Goal: Task Accomplishment & Management: Use online tool/utility

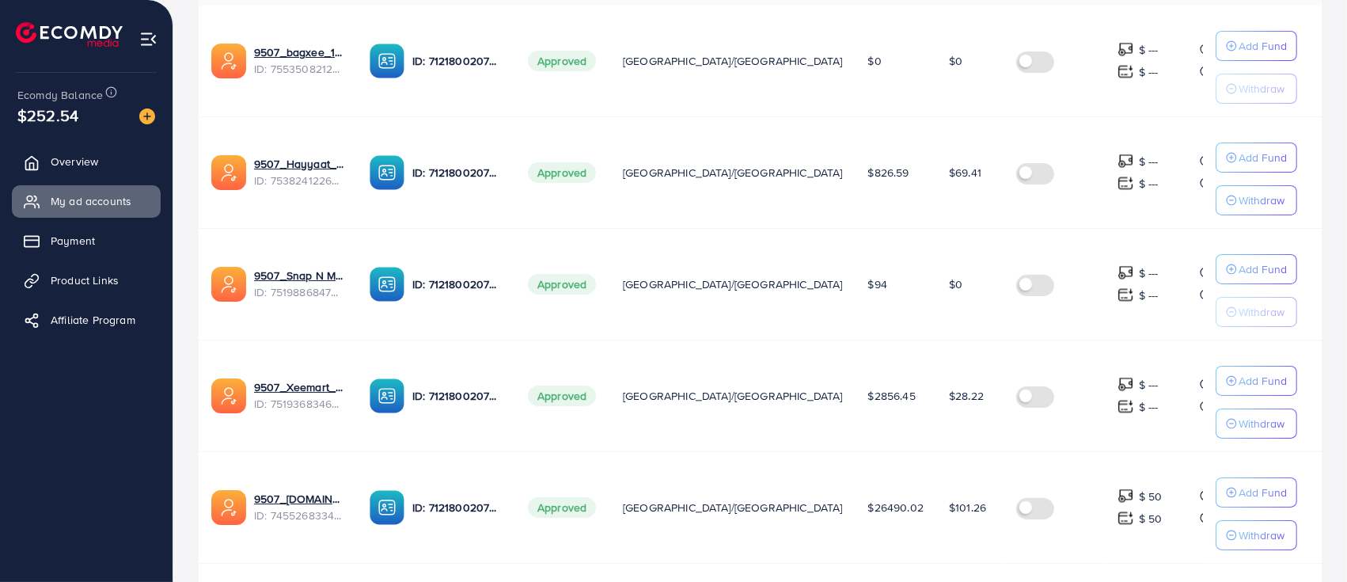
scroll to position [377, 0]
drag, startPoint x: 241, startPoint y: 346, endPoint x: 362, endPoint y: 360, distance: 121.9
click at [362, 360] on div "9507_Xeemart_1750739391511 7519368346028834823" at bounding box center [315, 352] width 170 height 42
copy div "9507_Xeemart_1750739391511 7519368346028834823"
drag, startPoint x: 347, startPoint y: 472, endPoint x: 230, endPoint y: 459, distance: 117.9
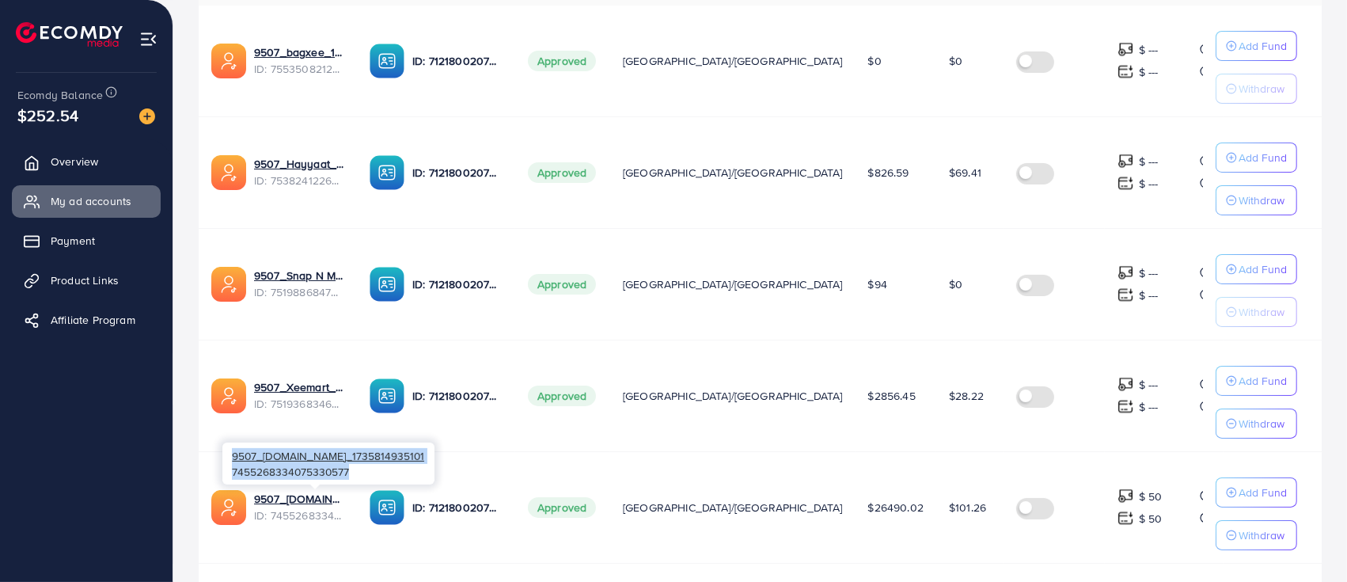
click at [230, 459] on div "9507_[DOMAIN_NAME]_1735814935101 7455268334075330577" at bounding box center [328, 463] width 212 height 42
copy div "9507_[DOMAIN_NAME]_1735814935101 7455268334075330577"
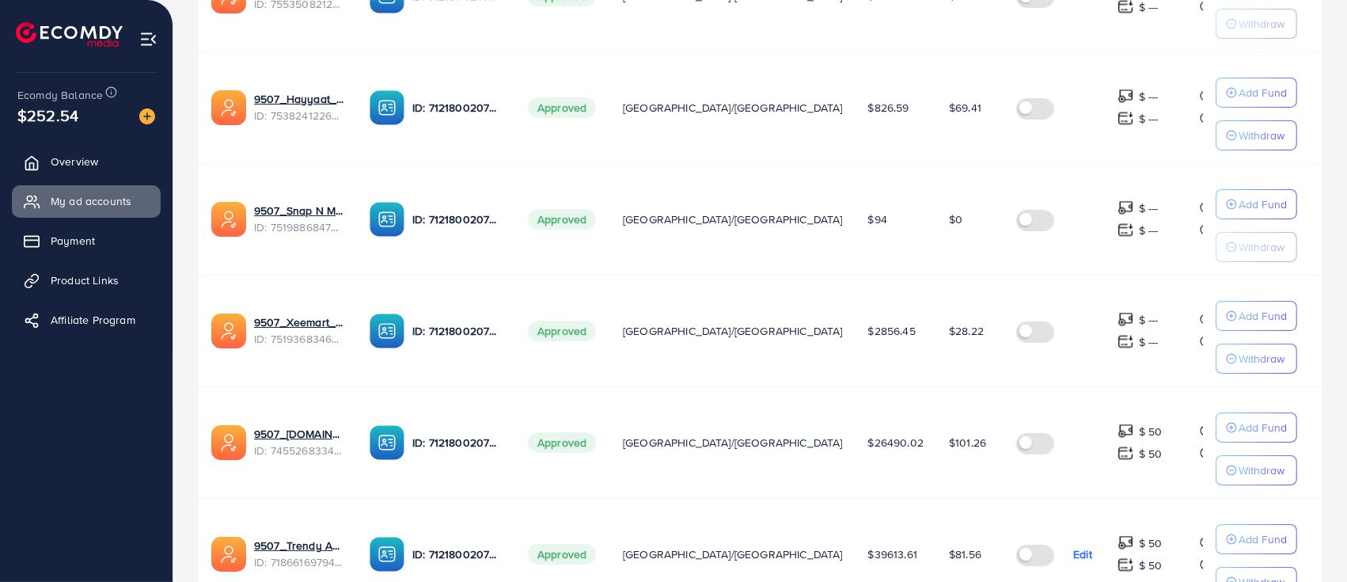
scroll to position [428, 0]
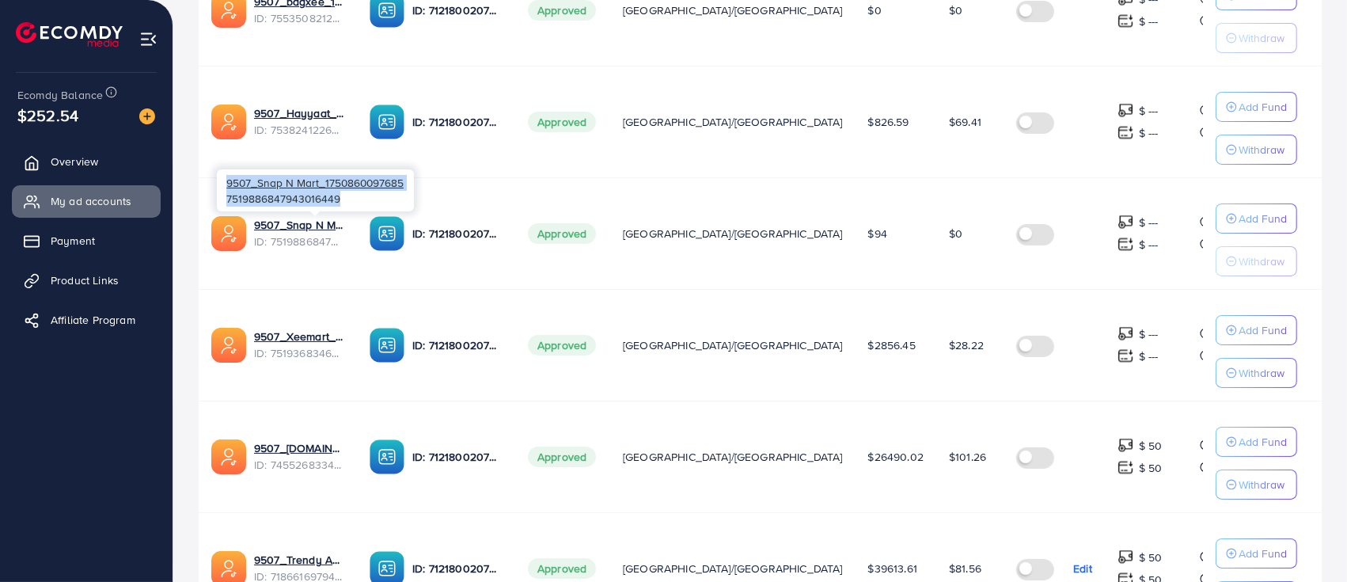
drag, startPoint x: 343, startPoint y: 199, endPoint x: 226, endPoint y: 184, distance: 118.1
click at [226, 184] on div "9507_Snap N Mart_1750860097685 7519886847943016449" at bounding box center [315, 190] width 197 height 42
copy div "9507_Snap N Mart_1750860097685 7519886847943016449"
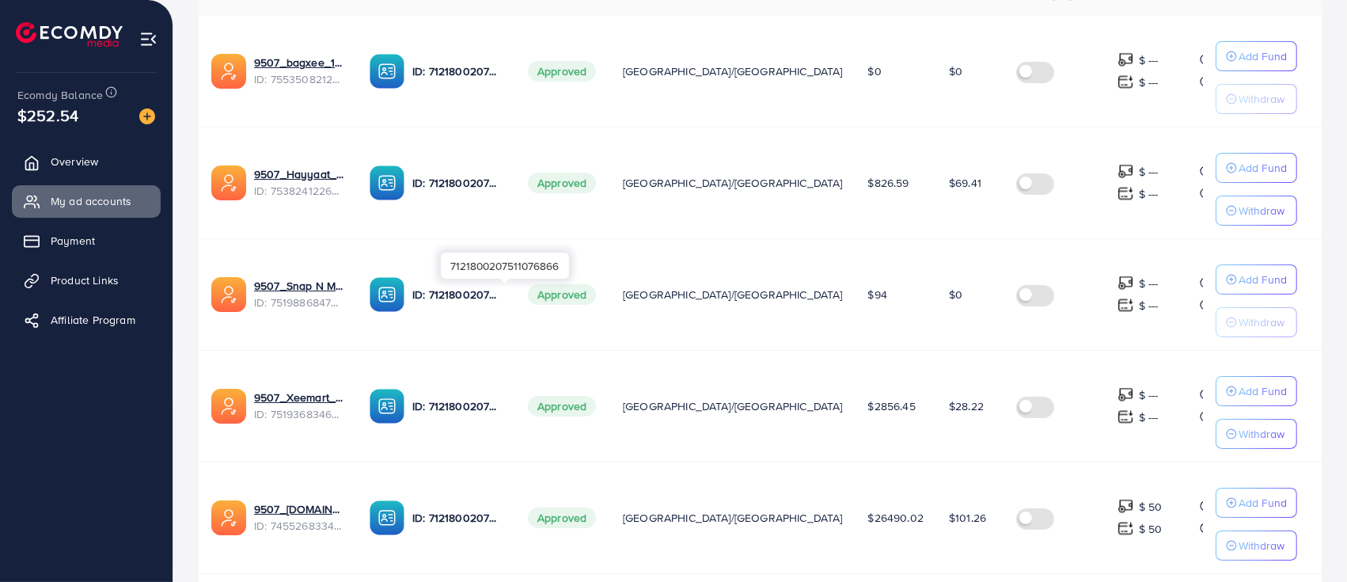
scroll to position [336, 0]
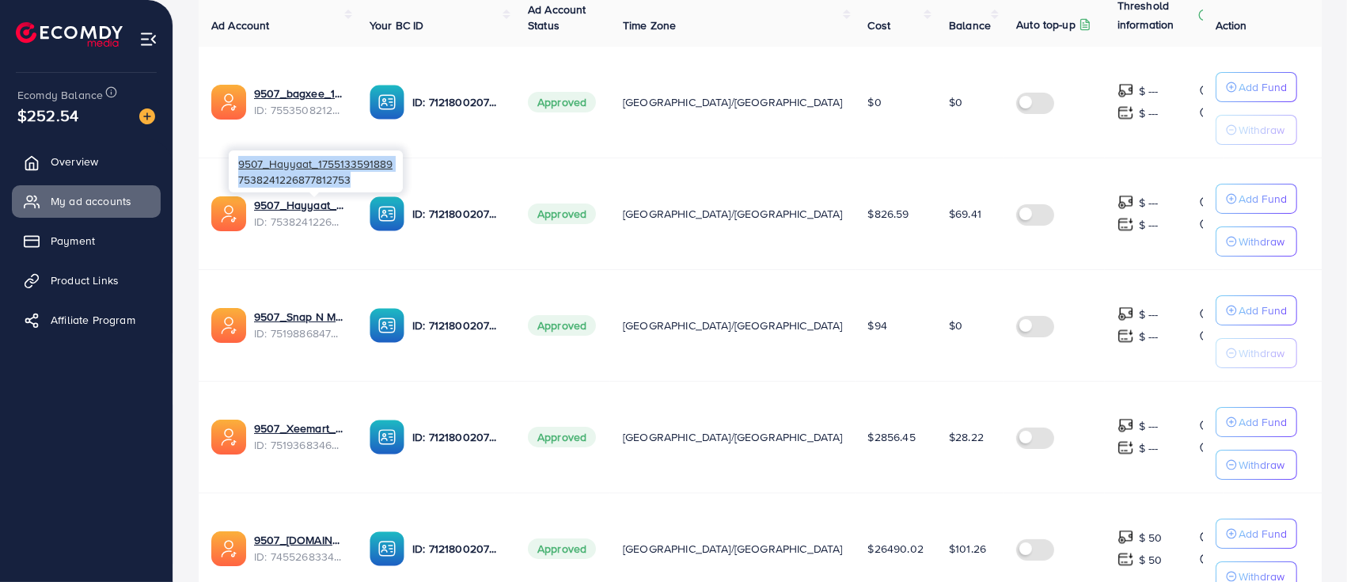
drag, startPoint x: 351, startPoint y: 183, endPoint x: 239, endPoint y: 167, distance: 113.5
click at [239, 167] on div "9507_Hayyaat_1755133591889 7538241226877812753" at bounding box center [316, 171] width 174 height 42
copy div "9507_Hayyaat_1755133591889 7538241226877812753"
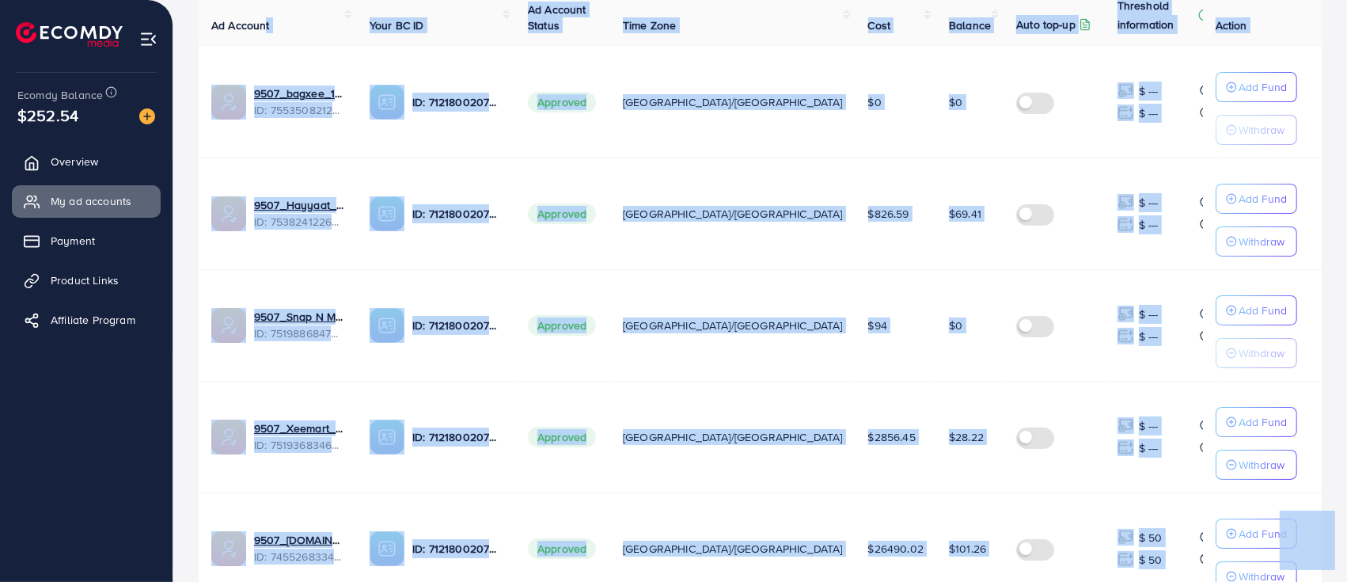
drag, startPoint x: 367, startPoint y: 68, endPoint x: 266, endPoint y: 44, distance: 104.2
click at [333, 57] on td "9507_bagxee_1758688448007 ID: 7553508212893499399" at bounding box center [278, 103] width 158 height 112
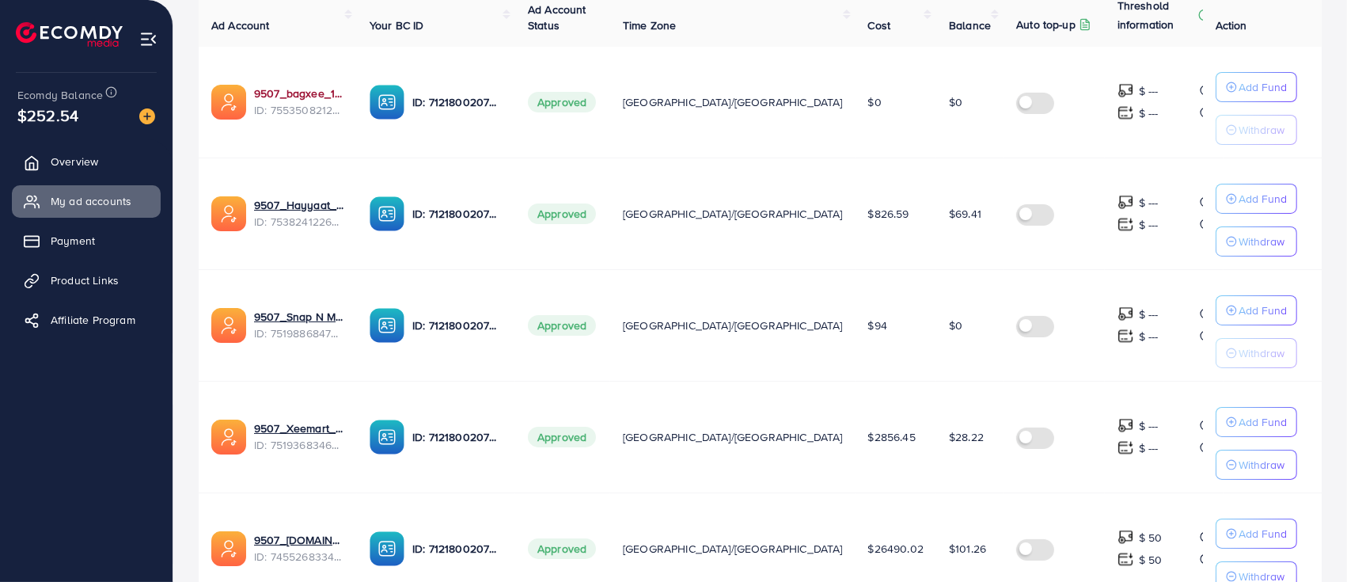
click at [328, 95] on link "9507_bagxee_1758688448007" at bounding box center [299, 93] width 90 height 16
drag, startPoint x: 356, startPoint y: 67, endPoint x: 228, endPoint y: 55, distance: 128.8
click at [357, 64] on td "9507_bagxee_1758688448007 ID: 7553508212893499399" at bounding box center [278, 103] width 158 height 112
drag, startPoint x: 358, startPoint y: 66, endPoint x: 234, endPoint y: 57, distance: 123.8
click at [234, 57] on div "9507_bagxee_1758688448007 7553508212893499399" at bounding box center [315, 60] width 173 height 42
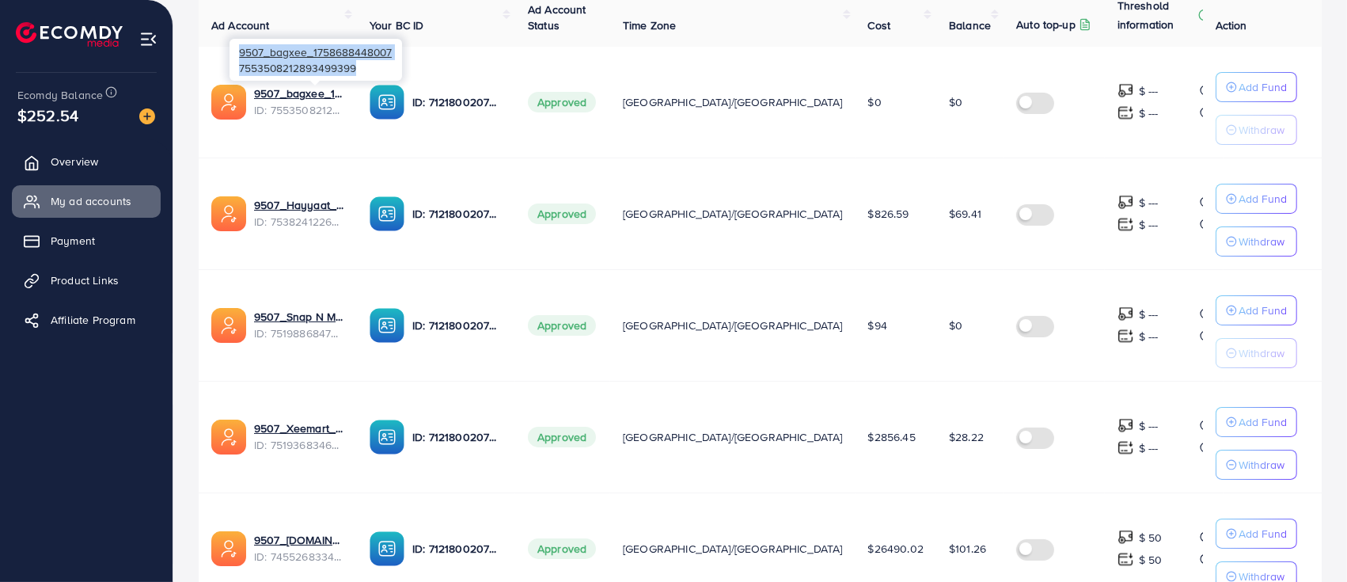
copy div "9507_bagxee_1758688448007 7553508212893499399"
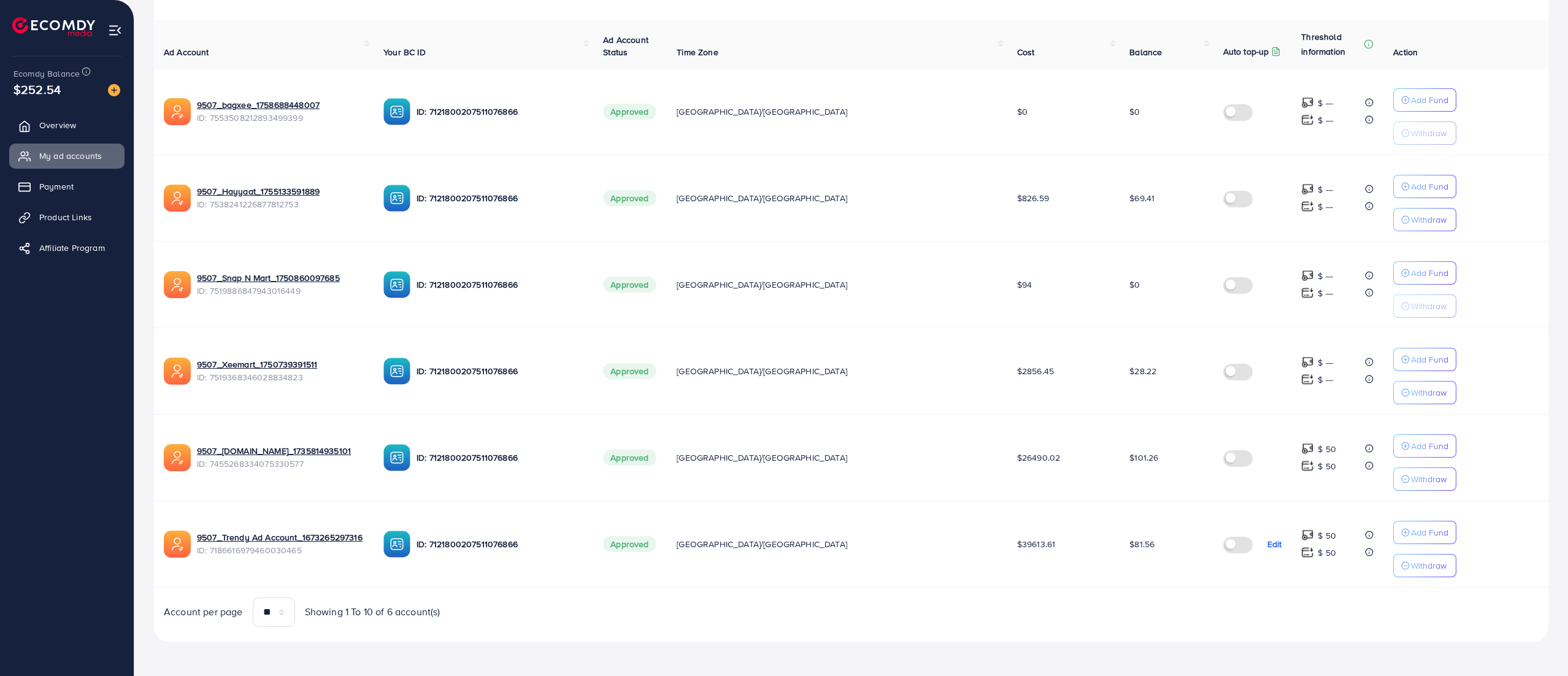
scroll to position [231, 0]
drag, startPoint x: 372, startPoint y: 542, endPoint x: 256, endPoint y: 550, distance: 116.3
click at [256, 450] on div "9507_Trendy Ad Account_1673265297316 ID: 7186616979460030465" at bounding box center [280, 543] width 167 height 25
click at [364, 450] on span "ID: 7186616979460030465" at bounding box center [280, 550] width 167 height 12
drag, startPoint x: 376, startPoint y: 542, endPoint x: 196, endPoint y: 537, distance: 180.1
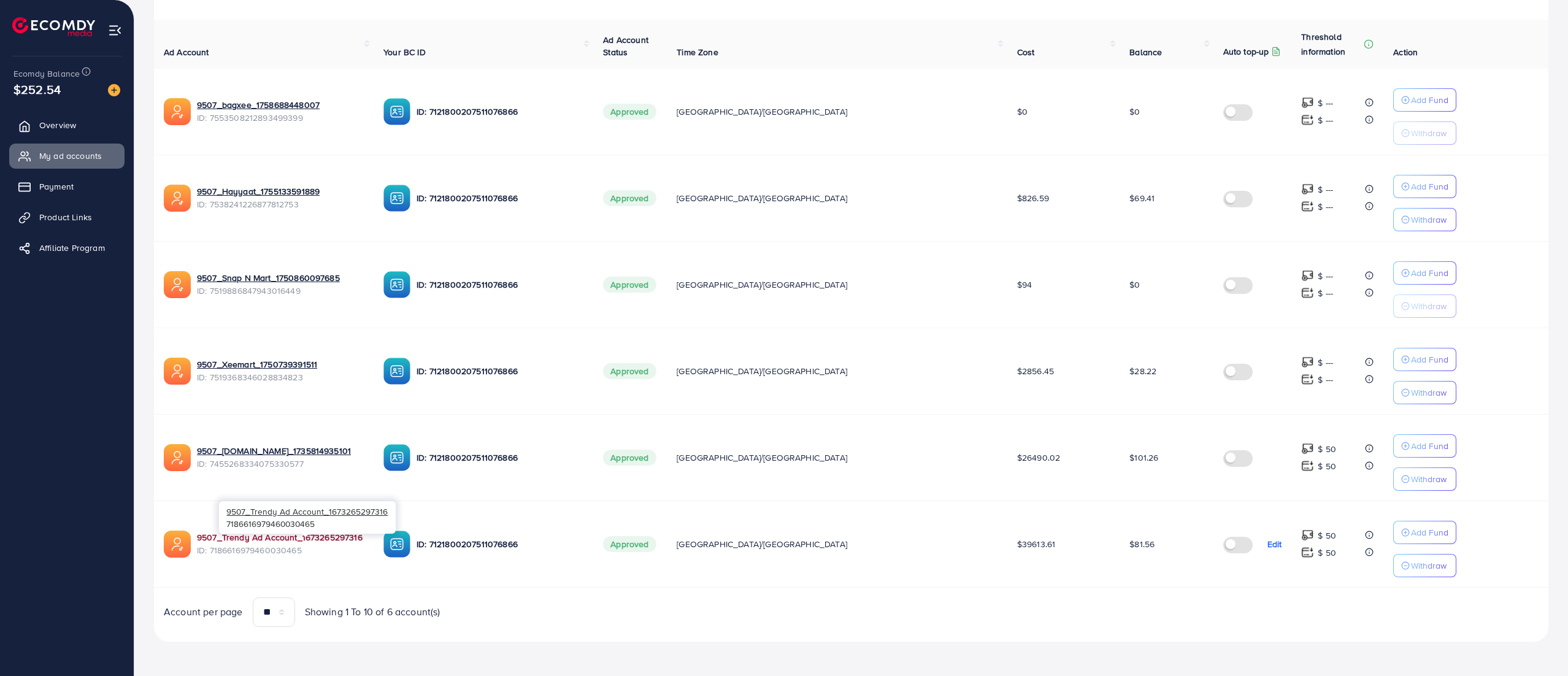
click at [197, 450] on div "9507_Trendy Ad Account_1673265297316" at bounding box center [280, 537] width 167 height 12
copy link "9507_Trendy Ad Account_1673265297316"
